Goal: Find specific page/section: Find specific page/section

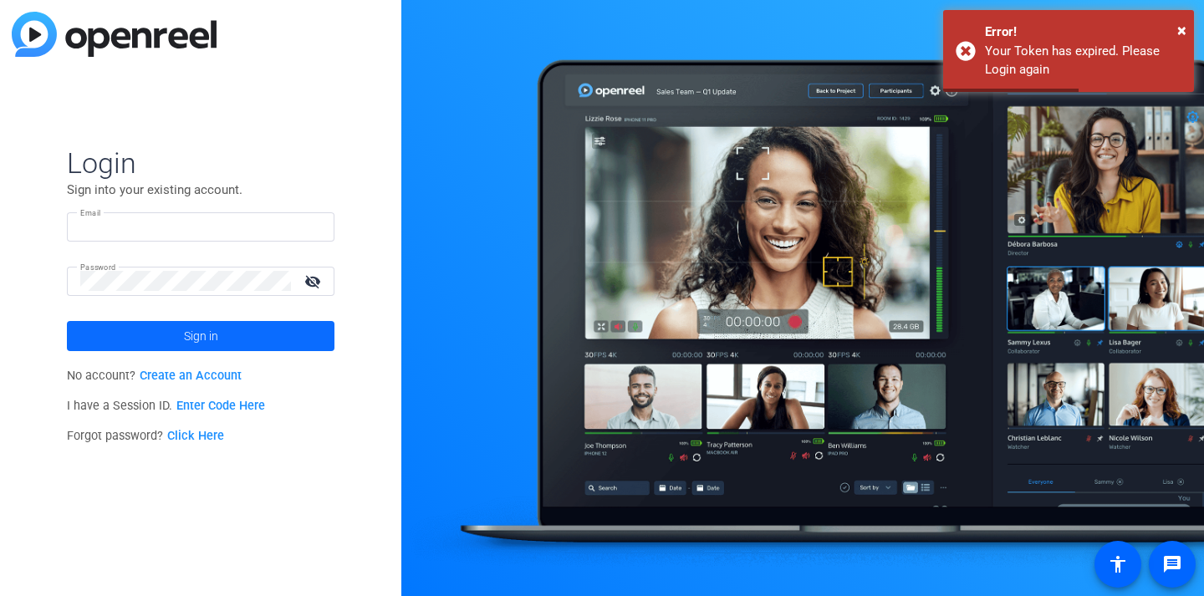
type input "[EMAIL_ADDRESS][DOMAIN_NAME]"
click at [206, 323] on span "Sign in" at bounding box center [201, 336] width 34 height 42
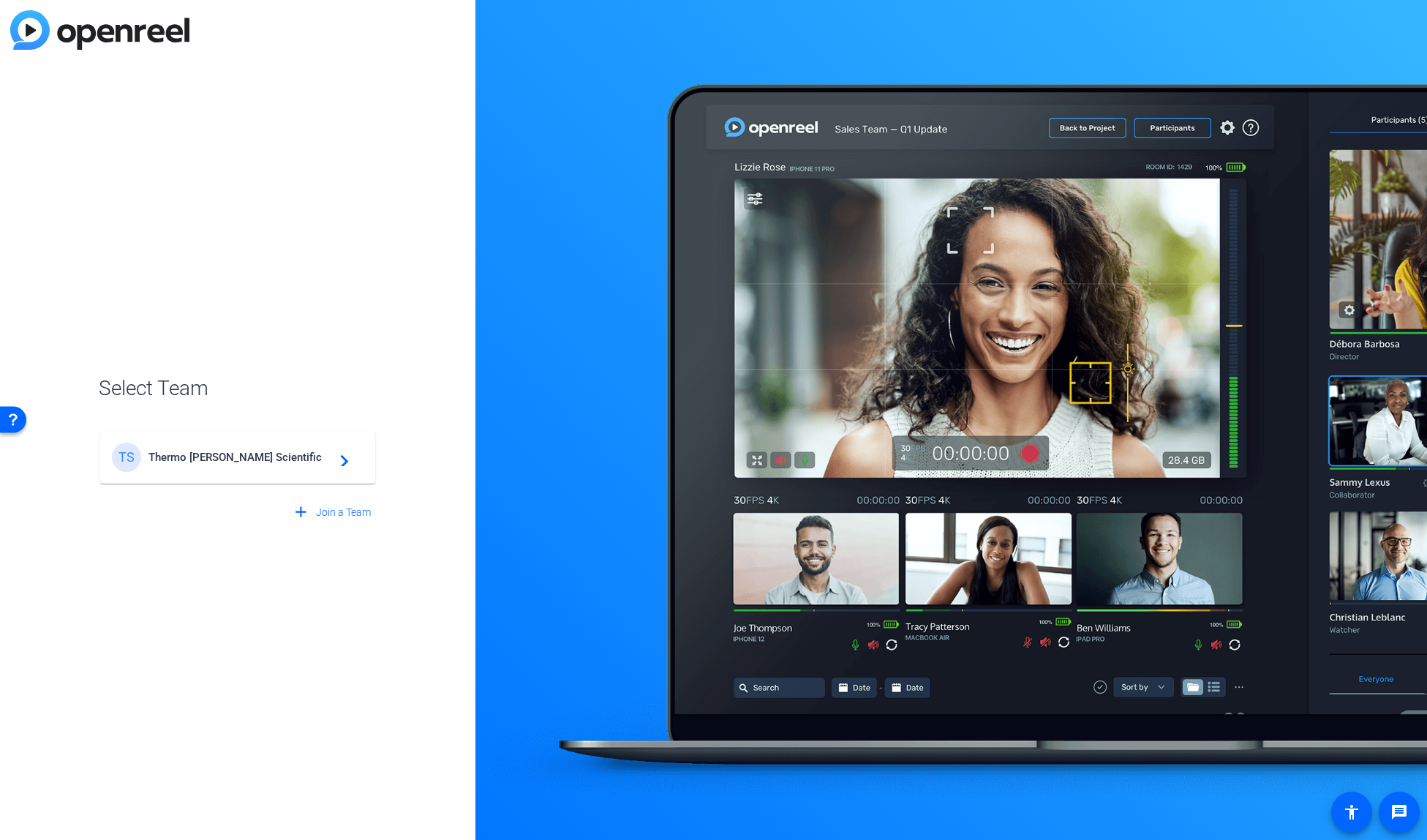
click at [254, 440] on mat-card-content "TS Thermo [PERSON_NAME] Scientific navigate_next" at bounding box center [238, 457] width 275 height 52
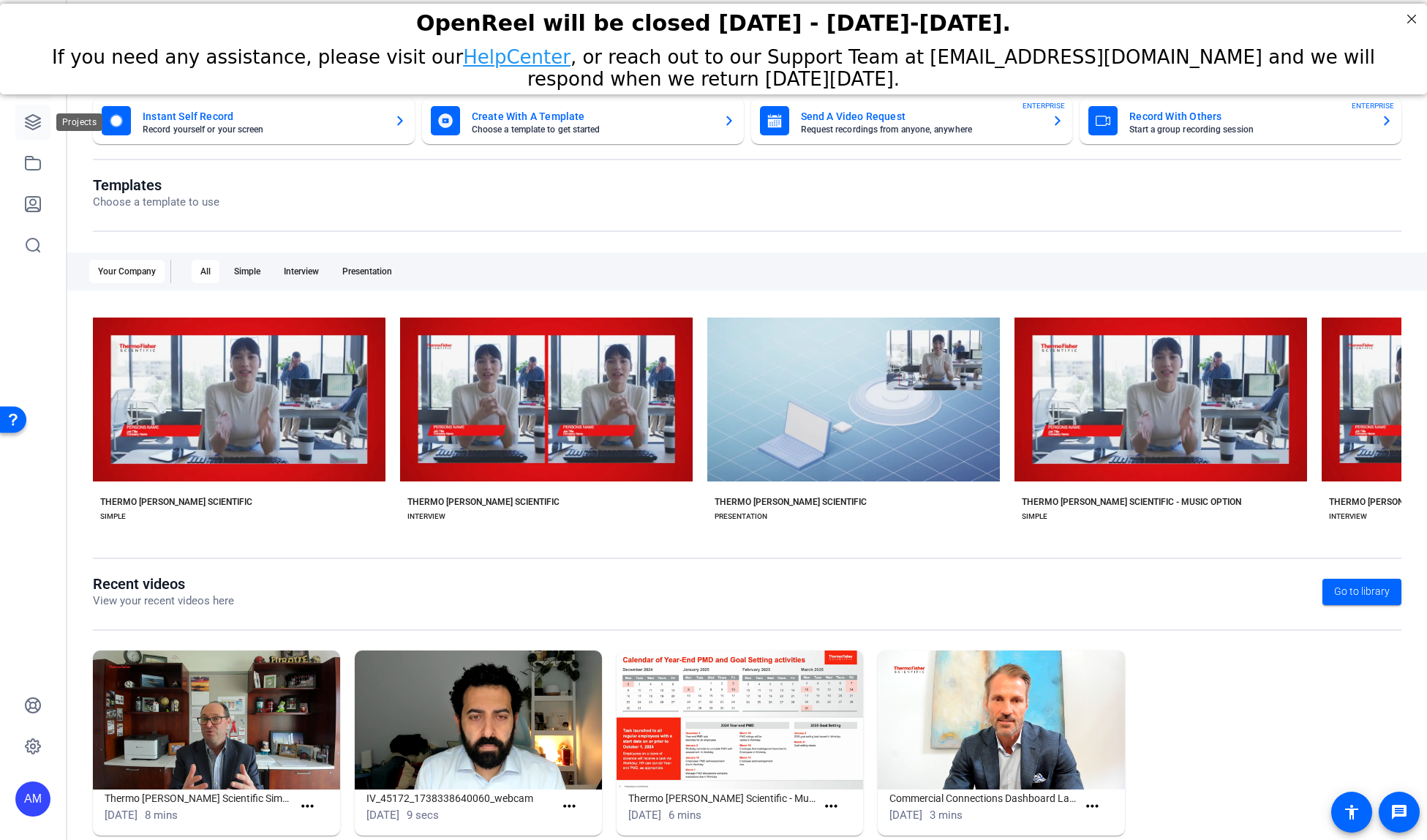
click at [30, 131] on link at bounding box center [33, 122] width 35 height 35
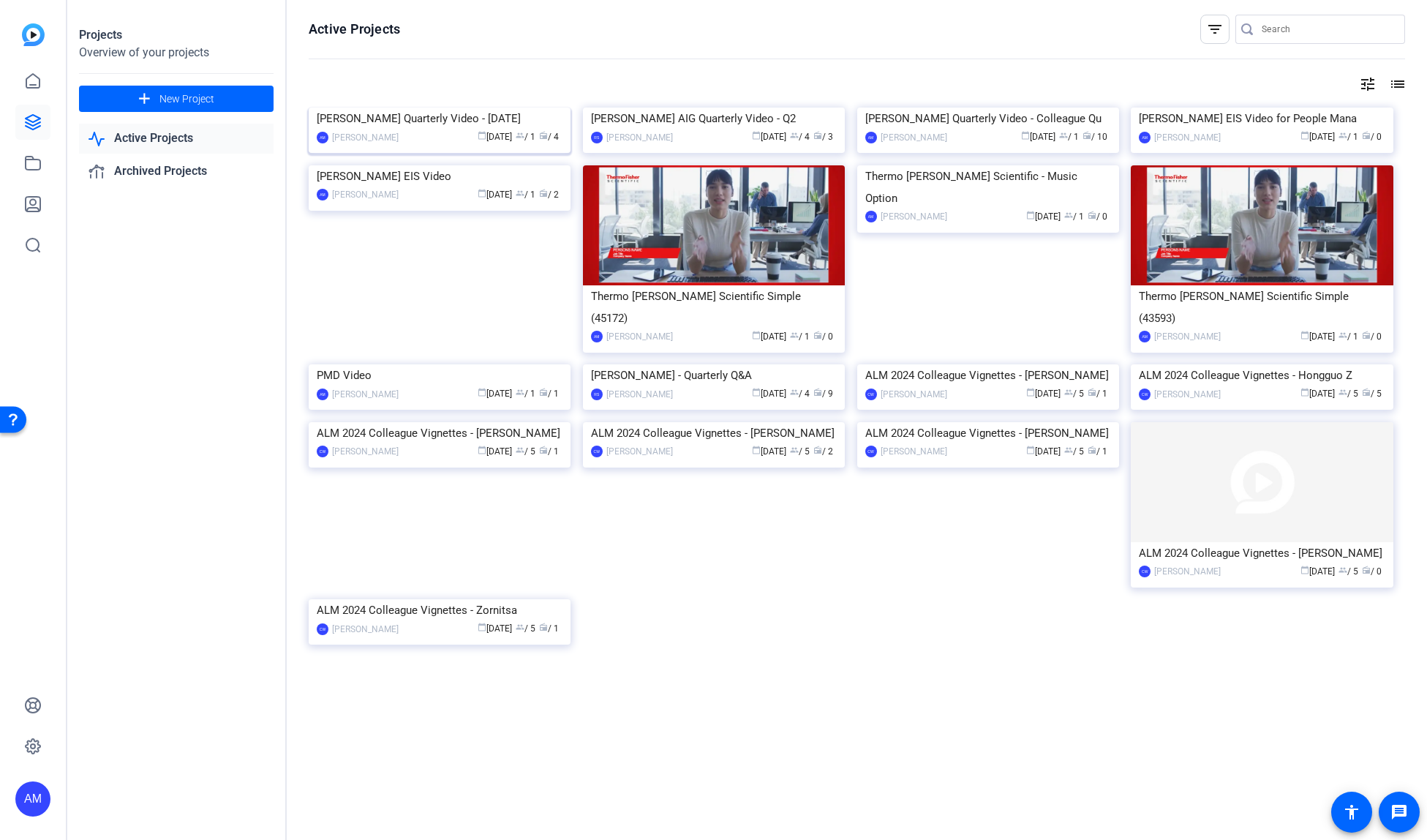
click at [430, 108] on img at bounding box center [439, 108] width 262 height 0
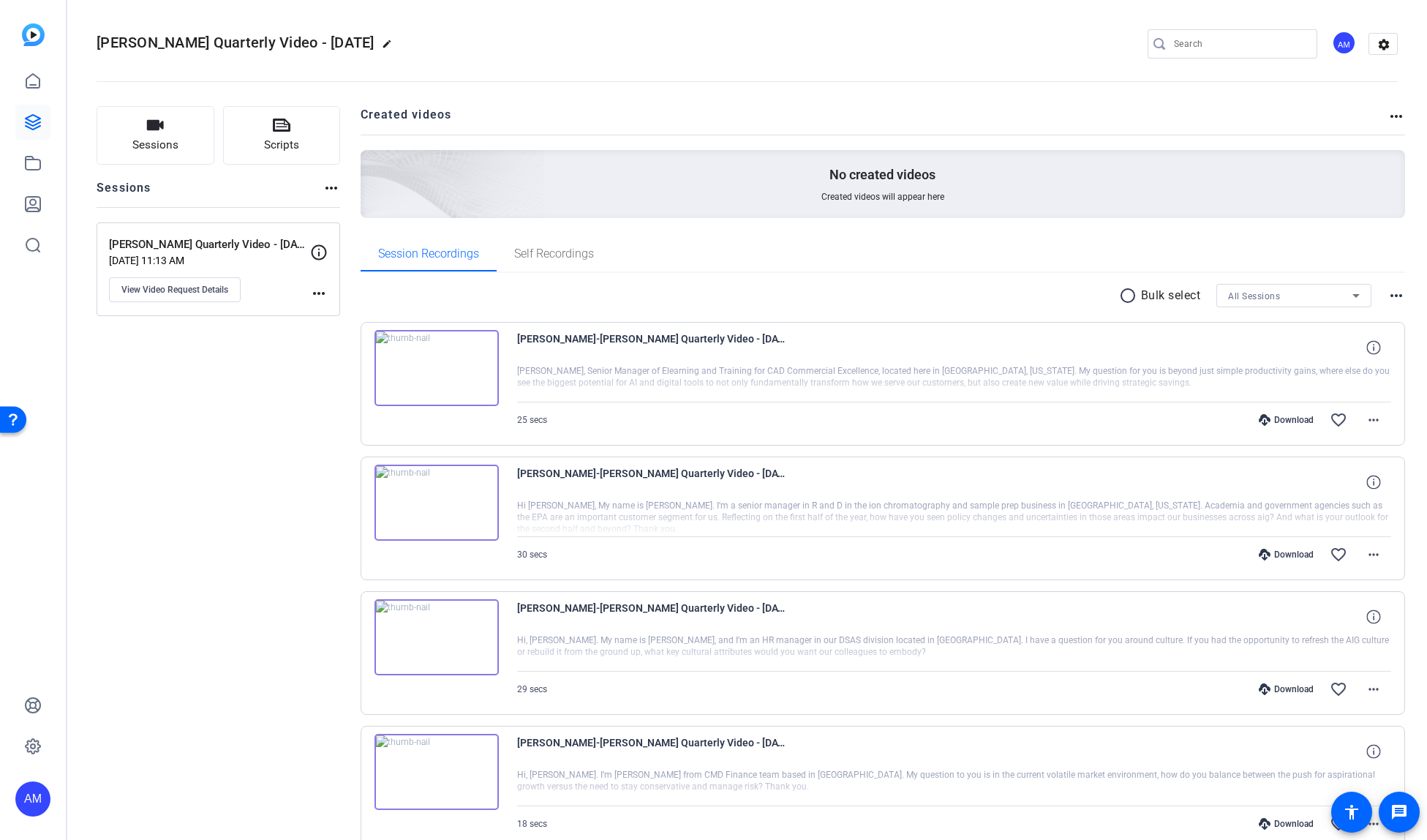
click at [1053, 109] on mat-icon "more_horiz" at bounding box center [1396, 116] width 17 height 18
click at [782, 37] on div at bounding box center [713, 420] width 1427 height 840
